Goal: Task Accomplishment & Management: Complete application form

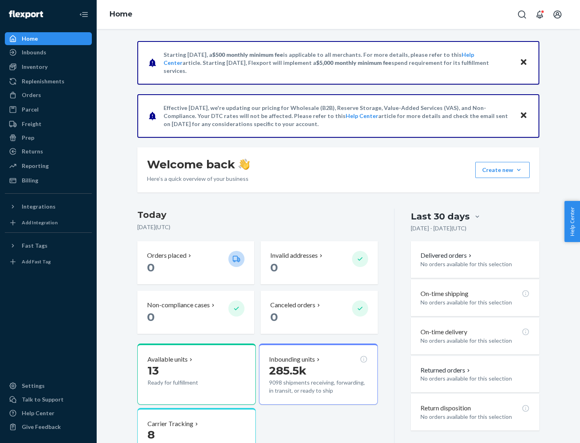
click at [519, 170] on button "Create new Create new inbound Create new order Create new product" at bounding box center [503, 170] width 54 height 16
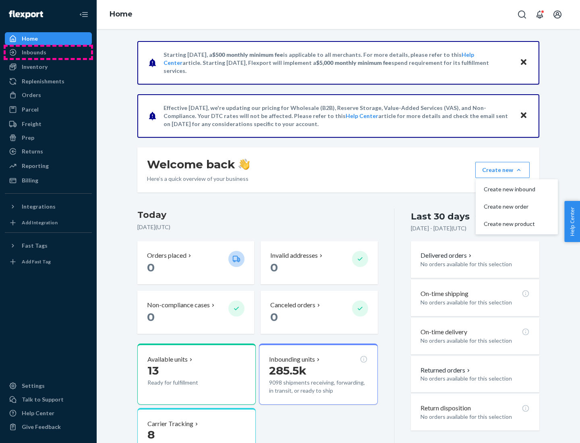
click at [48, 52] on div "Inbounds" at bounding box center [48, 52] width 85 height 11
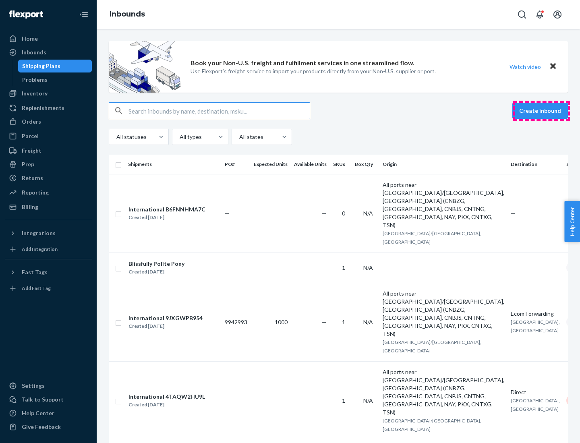
click at [542, 111] on button "Create inbound" at bounding box center [541, 111] width 56 height 16
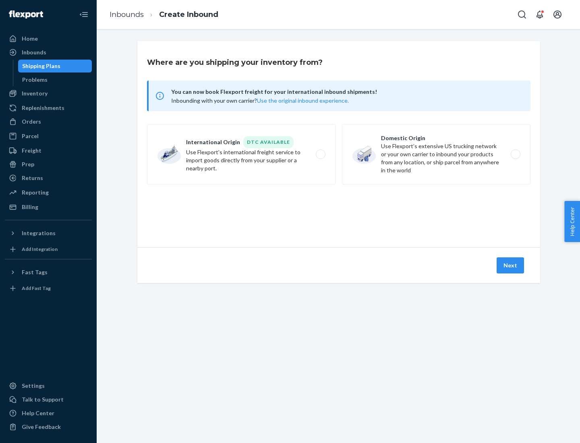
click at [436, 154] on label "Domestic Origin Use Flexport’s extensive US trucking network or your own carrie…" at bounding box center [436, 154] width 189 height 60
click at [515, 154] on input "Domestic Origin Use Flexport’s extensive US trucking network or your own carrie…" at bounding box center [517, 154] width 5 height 5
radio input "true"
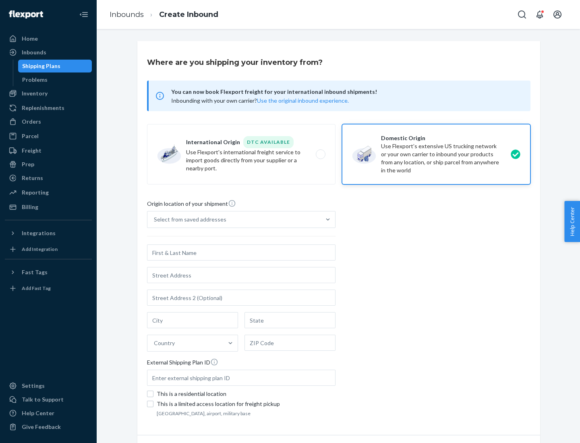
click at [188, 220] on div "Select from saved addresses" at bounding box center [190, 220] width 73 height 8
click at [155, 220] on input "Select from saved addresses" at bounding box center [154, 220] width 1 height 8
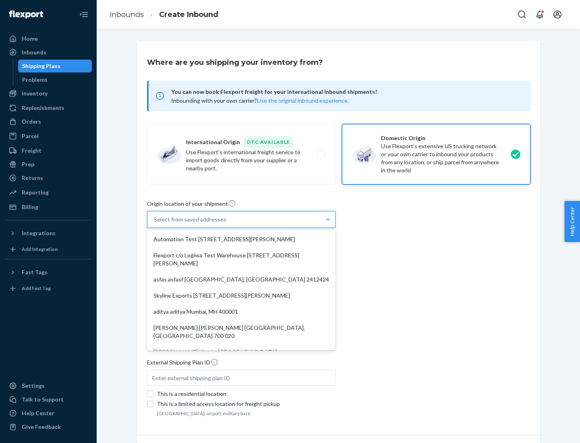
scroll to position [3, 0]
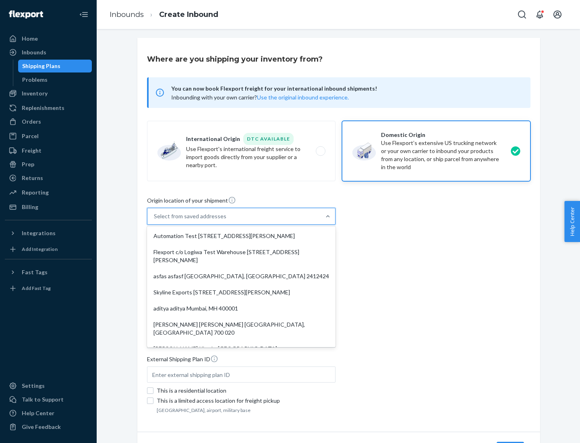
click at [241, 236] on div "Automation Test [STREET_ADDRESS][PERSON_NAME]" at bounding box center [241, 236] width 185 height 16
click at [155, 220] on input "option Automation Test [STREET_ADDRESS][PERSON_NAME]. 9 results available. Use …" at bounding box center [154, 216] width 1 height 8
type input "Automation Test"
type input "9th Floor"
type input "[GEOGRAPHIC_DATA]"
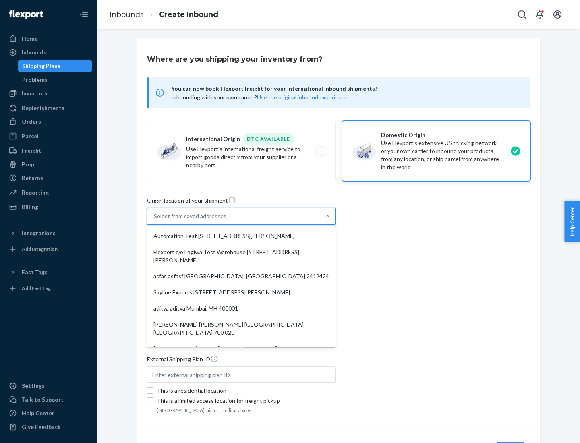
type input "CA"
type input "94104"
type input "[STREET_ADDRESS][PERSON_NAME]"
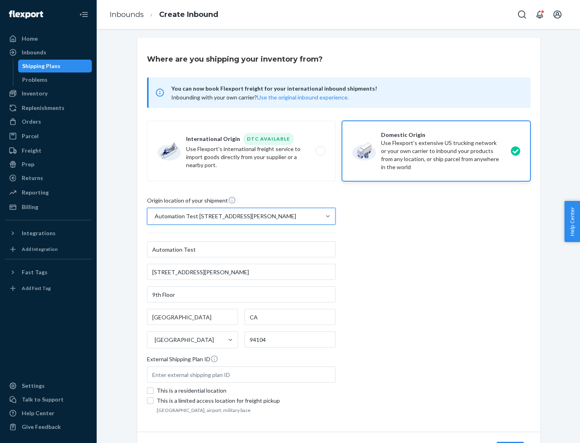
scroll to position [47, 0]
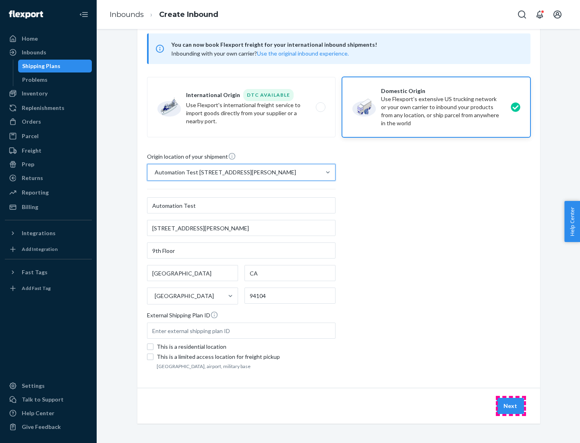
click at [511, 406] on button "Next" at bounding box center [510, 406] width 27 height 16
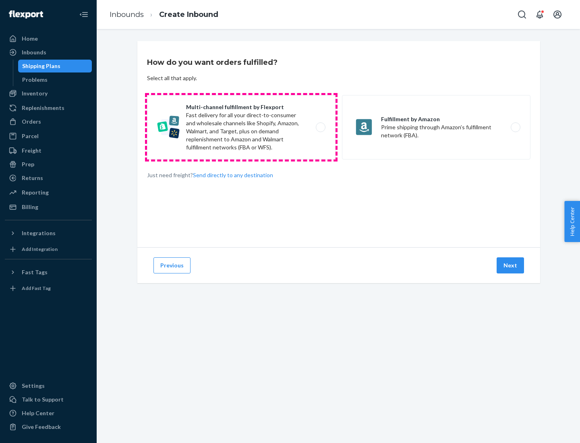
click at [241, 127] on label "Multi-channel fulfillment by Flexport Fast delivery for all your direct-to-cons…" at bounding box center [241, 127] width 189 height 64
click at [320, 127] on input "Multi-channel fulfillment by Flexport Fast delivery for all your direct-to-cons…" at bounding box center [322, 127] width 5 height 5
radio input "true"
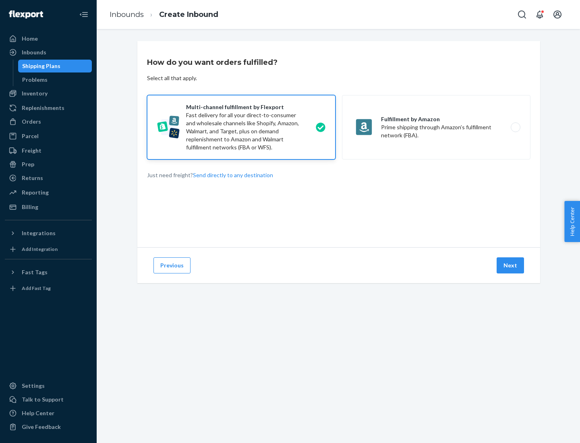
click at [511, 266] on button "Next" at bounding box center [510, 266] width 27 height 16
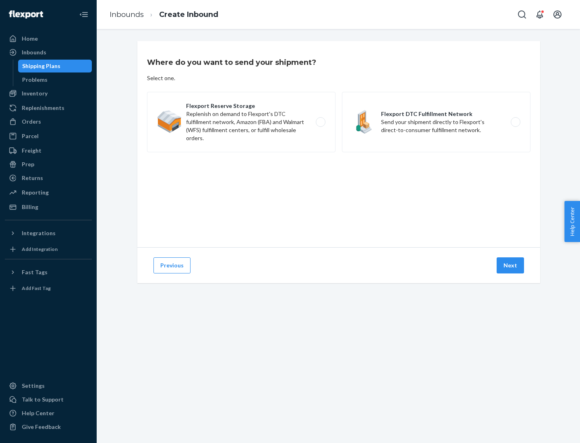
click at [436, 122] on label "Flexport DTC Fulfillment Network Send your shipment directly to Flexport's dire…" at bounding box center [436, 122] width 189 height 60
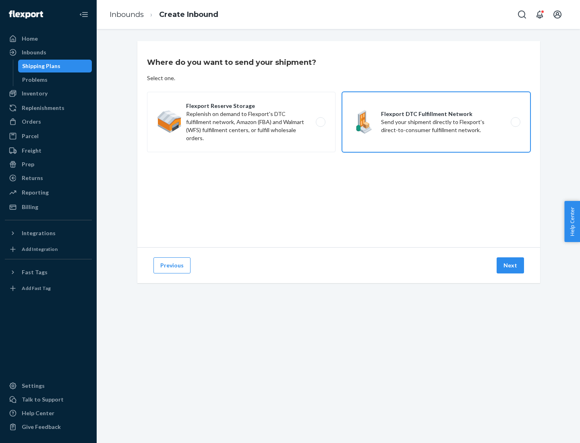
click at [515, 122] on input "Flexport DTC Fulfillment Network Send your shipment directly to Flexport's dire…" at bounding box center [517, 122] width 5 height 5
radio input "true"
click at [511, 266] on button "Next" at bounding box center [510, 266] width 27 height 16
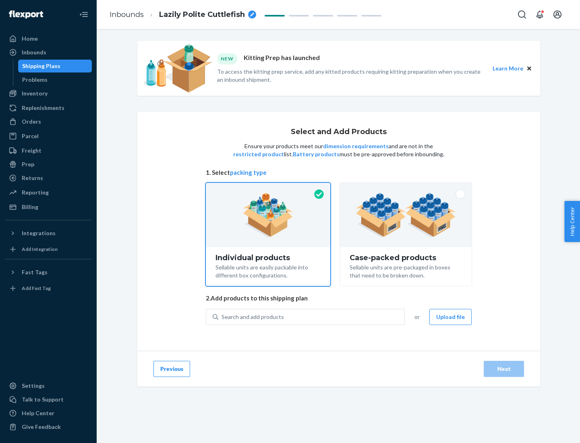
click at [406, 215] on img at bounding box center [406, 215] width 100 height 44
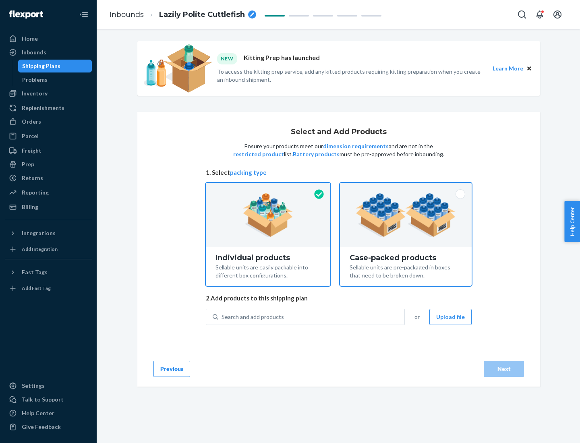
click at [406, 188] on input "Case-packed products Sellable units are pre-packaged in boxes that need to be b…" at bounding box center [405, 185] width 5 height 5
radio input "true"
radio input "false"
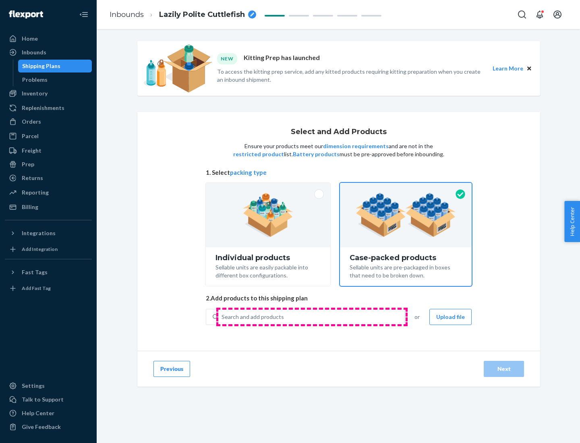
click at [312, 317] on div "Search and add products" at bounding box center [311, 317] width 186 height 15
click at [222, 317] on input "Search and add products" at bounding box center [222, 317] width 1 height 8
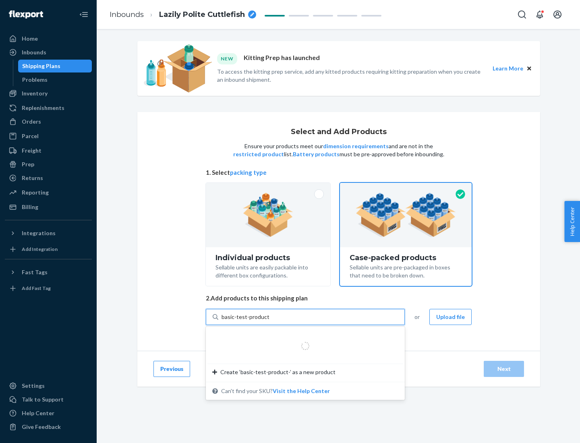
type input "basic-test-product-1"
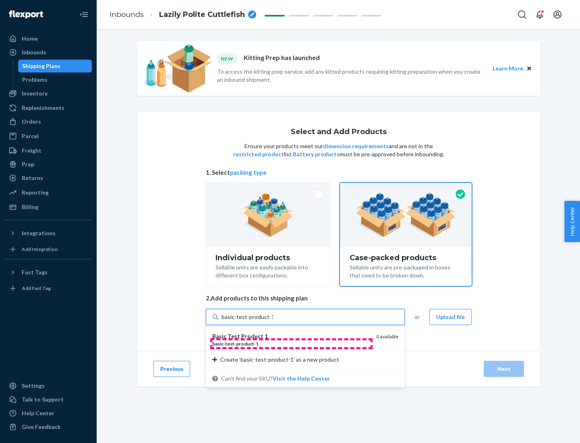
click at [291, 344] on div "basic - test - product - 1" at bounding box center [291, 344] width 158 height 7
click at [273, 321] on input "basic-test-product-1" at bounding box center [248, 317] width 52 height 8
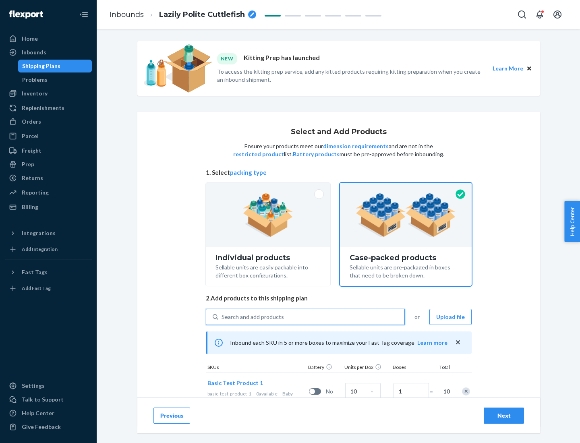
scroll to position [29, 0]
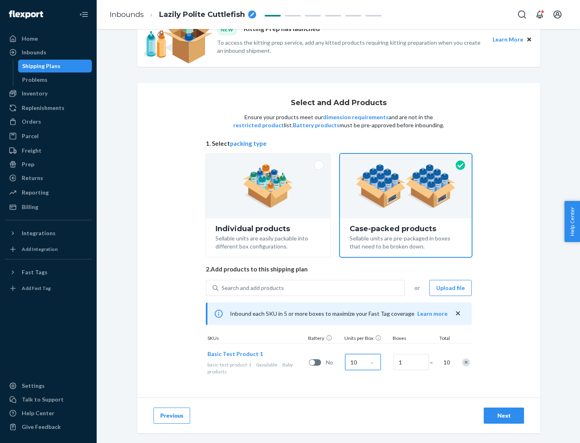
type input "10"
type input "7"
click at [504, 416] on div "Next" at bounding box center [504, 416] width 27 height 8
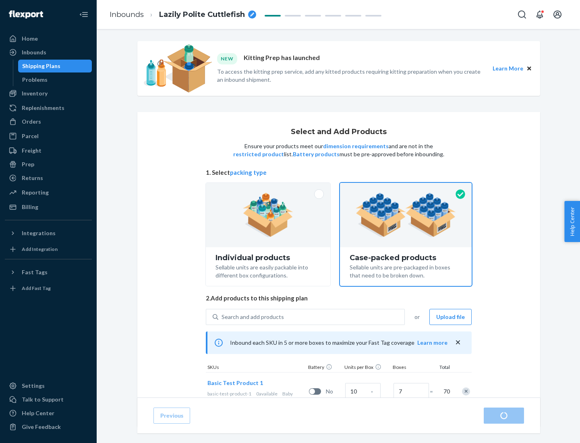
radio input "true"
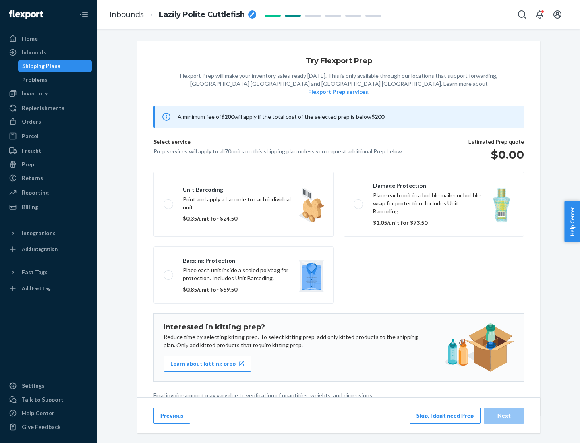
scroll to position [2, 0]
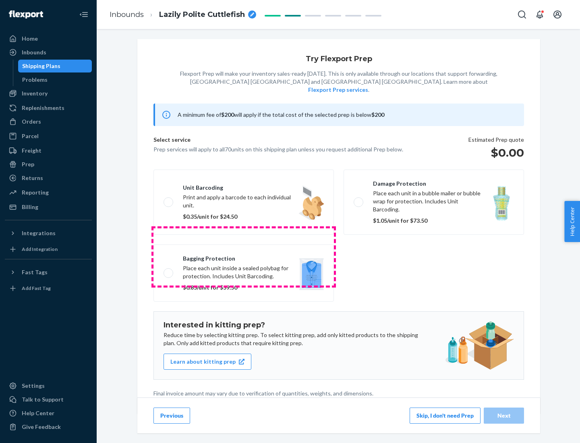
click at [244, 257] on label "Bagging protection Place each unit inside a sealed polybag for protection. Incl…" at bounding box center [244, 273] width 181 height 57
click at [169, 270] on input "Bagging protection Place each unit inside a sealed polybag for protection. Incl…" at bounding box center [166, 272] width 5 height 5
checkbox input "true"
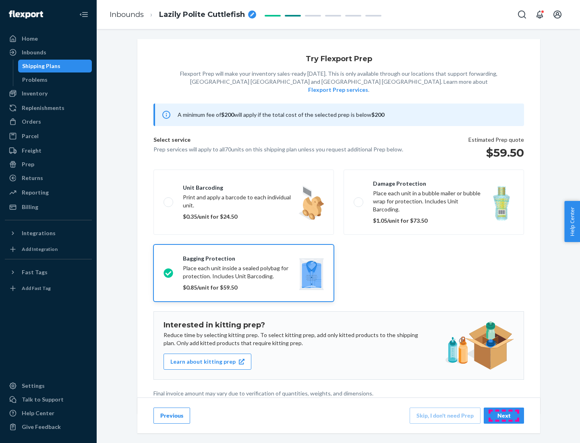
click at [504, 416] on div "Next" at bounding box center [504, 416] width 27 height 8
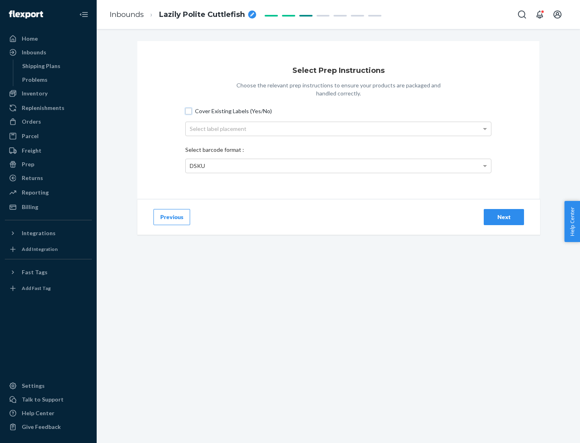
click at [189, 111] on input "Cover Existing Labels (Yes/No)" at bounding box center [188, 111] width 6 height 6
checkbox input "true"
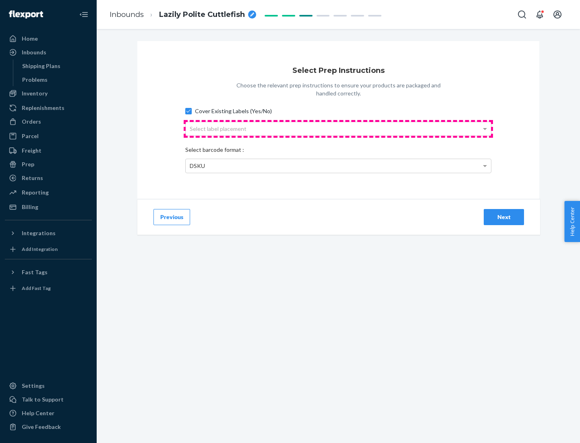
click at [339, 129] on div "Select label placement" at bounding box center [338, 129] width 305 height 14
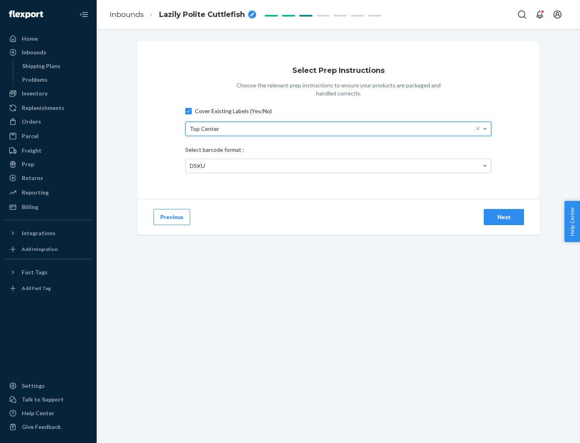
click at [339, 166] on div "DSKU" at bounding box center [338, 166] width 305 height 14
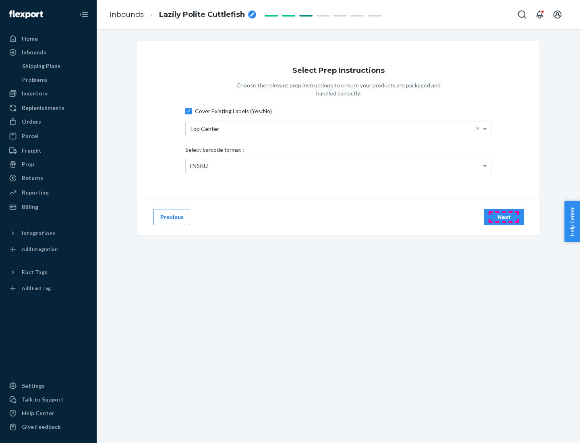
click at [504, 217] on div "Next" at bounding box center [504, 217] width 27 height 8
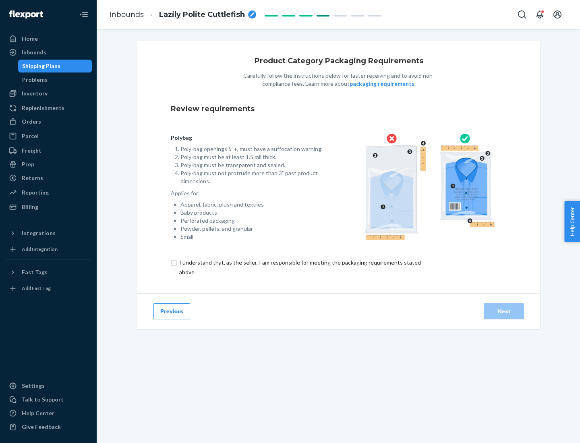
click at [299, 267] on input "checkbox" at bounding box center [305, 267] width 268 height 19
checkbox input "true"
click at [504, 311] on div "Next" at bounding box center [504, 312] width 27 height 8
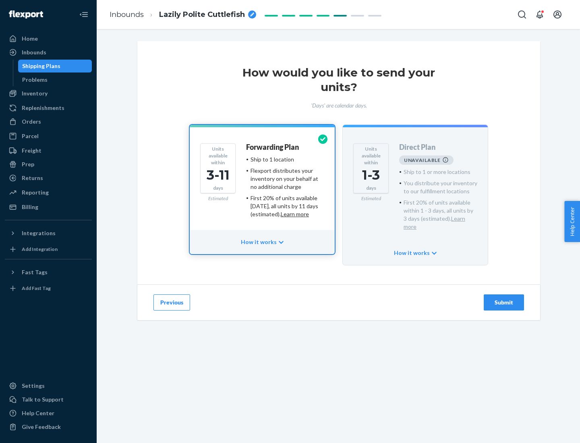
click at [273, 147] on h4 "Forwarding Plan" at bounding box center [272, 147] width 53 height 8
click at [504, 299] on div "Submit" at bounding box center [504, 303] width 27 height 8
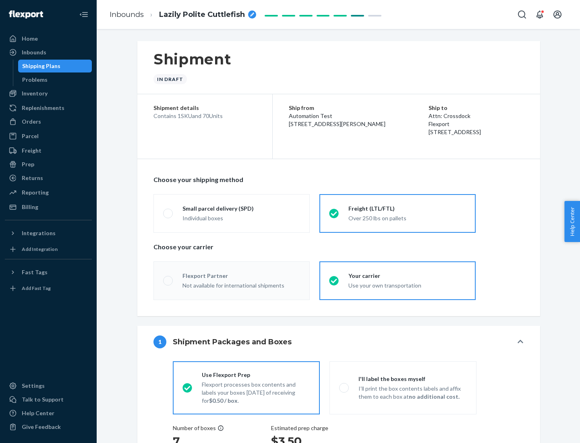
radio input "true"
radio input "false"
radio input "true"
radio input "false"
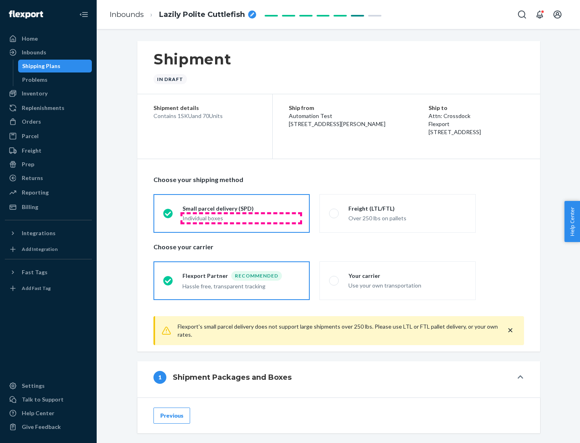
click at [241, 218] on div "Individual boxes" at bounding box center [242, 218] width 118 height 8
click at [168, 216] on input "Small parcel delivery (SPD) Individual boxes" at bounding box center [165, 213] width 5 height 5
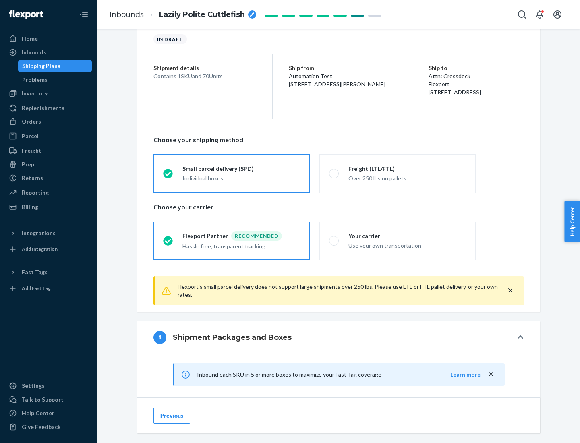
click at [241, 236] on div "Recommended" at bounding box center [256, 236] width 51 height 10
click at [168, 238] on input "Flexport Partner Recommended Hassle free, transparent tracking" at bounding box center [165, 240] width 5 height 5
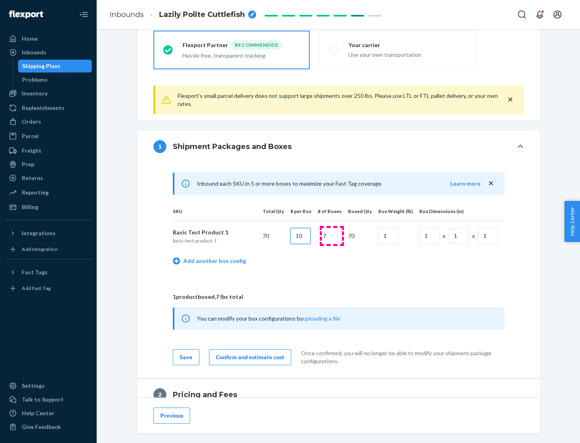
type input "10"
type input "7"
type input "1"
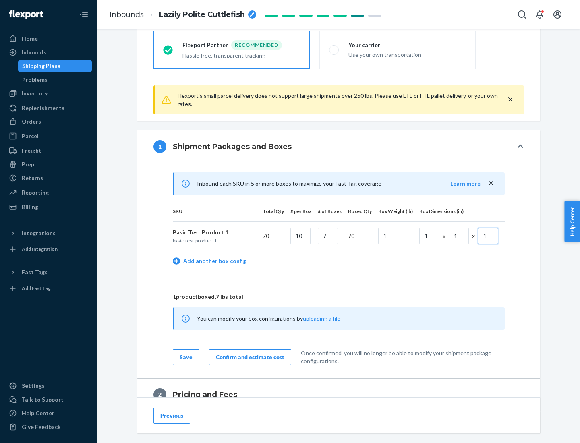
scroll to position [352, 0]
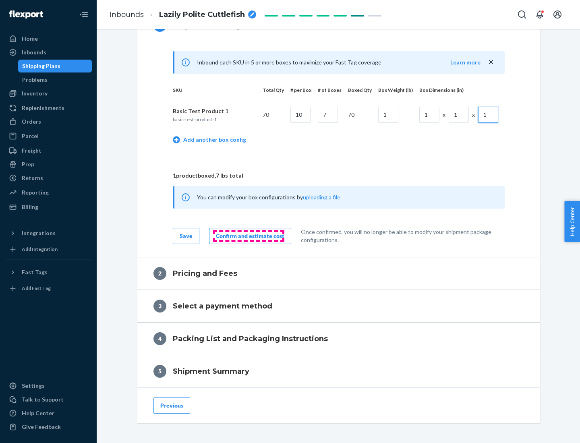
type input "1"
click at [249, 236] on div "Confirm and estimate cost" at bounding box center [250, 236] width 69 height 8
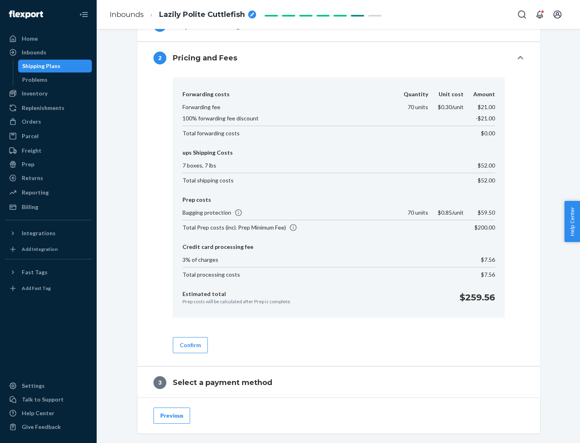
scroll to position [461, 0]
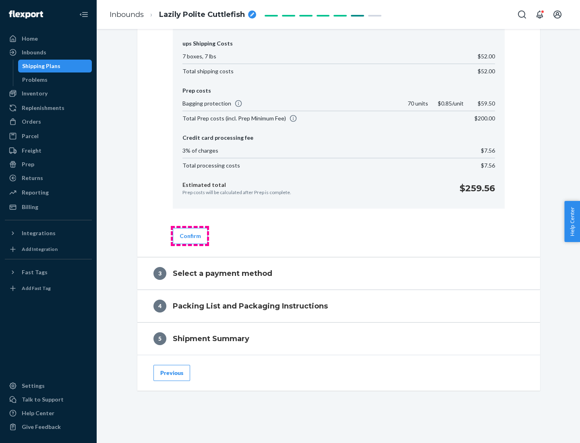
click at [190, 236] on button "Confirm" at bounding box center [190, 236] width 35 height 16
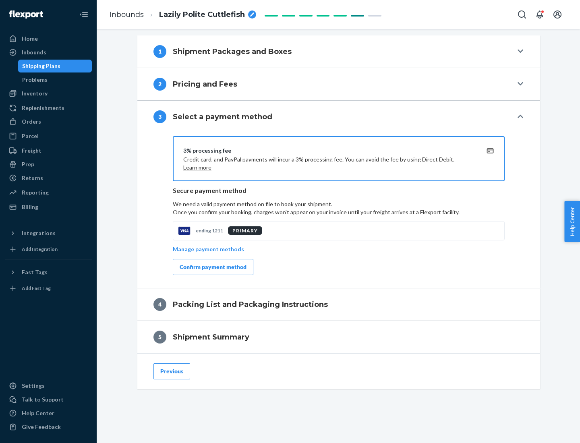
scroll to position [326, 0]
click at [212, 267] on div "Confirm payment method" at bounding box center [213, 267] width 67 height 8
